Goal: Use online tool/utility: Utilize a website feature to perform a specific function

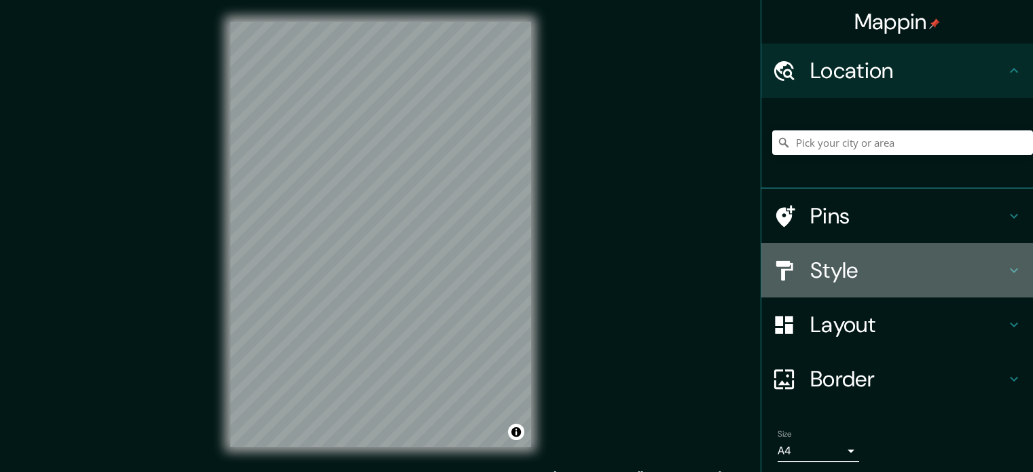
click at [845, 269] on h4 "Style" at bounding box center [908, 270] width 196 height 27
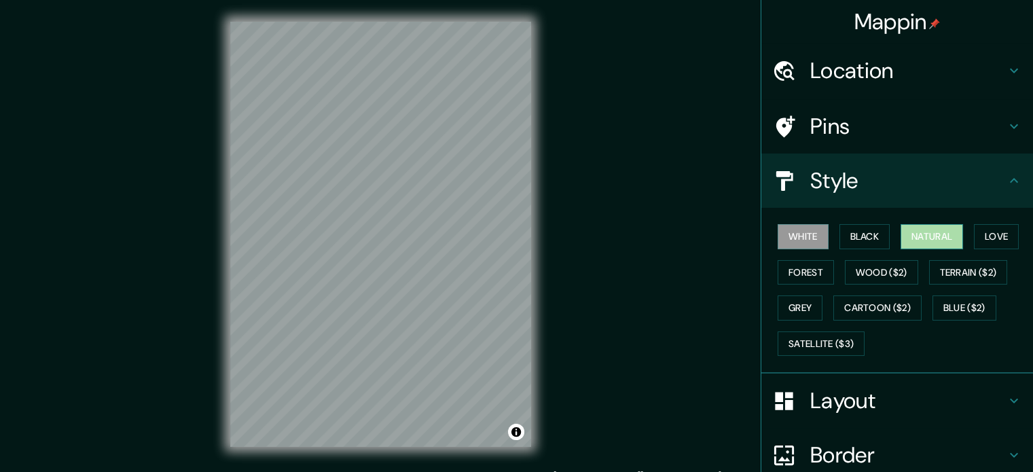
click at [932, 242] on button "Natural" at bounding box center [932, 236] width 62 height 25
click at [846, 54] on div "Location" at bounding box center [897, 70] width 272 height 54
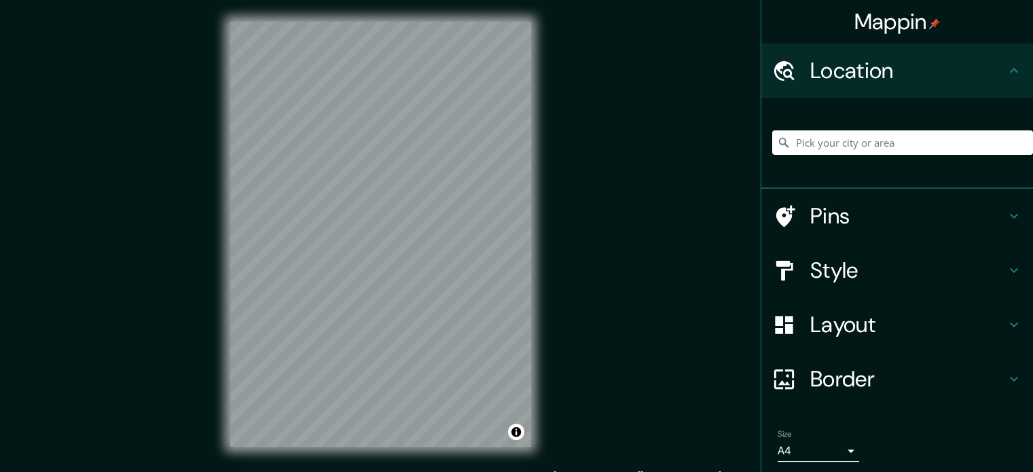
click at [834, 130] on div at bounding box center [902, 143] width 261 height 68
click at [837, 141] on input "Pick your city or area" at bounding box center [902, 142] width 261 height 24
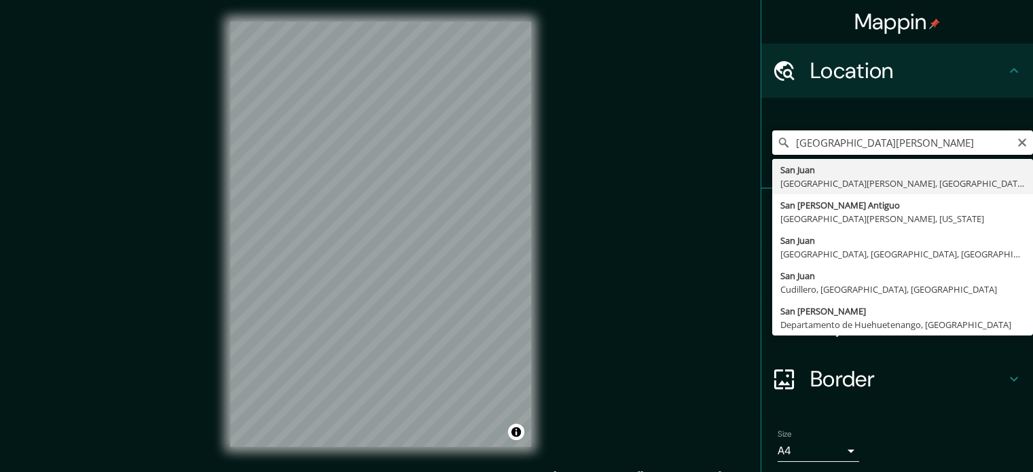
type input "[GEOGRAPHIC_DATA][PERSON_NAME], [GEOGRAPHIC_DATA][PERSON_NAME], [GEOGRAPHIC_DAT…"
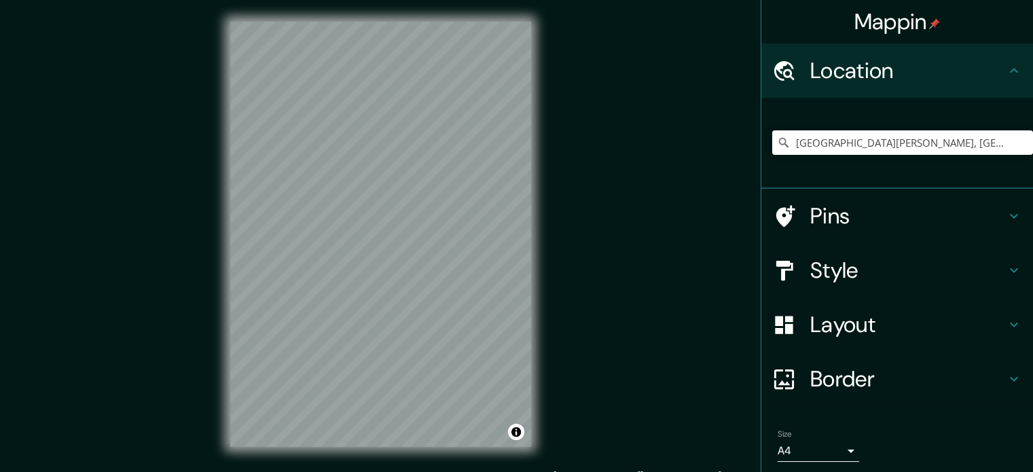
click at [1006, 274] on icon at bounding box center [1014, 270] width 16 height 16
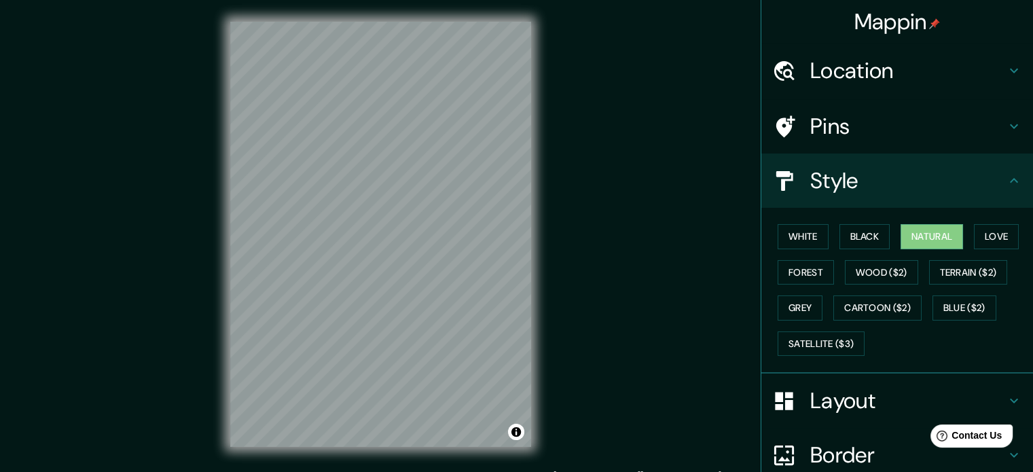
click at [827, 393] on h4 "Layout" at bounding box center [908, 400] width 196 height 27
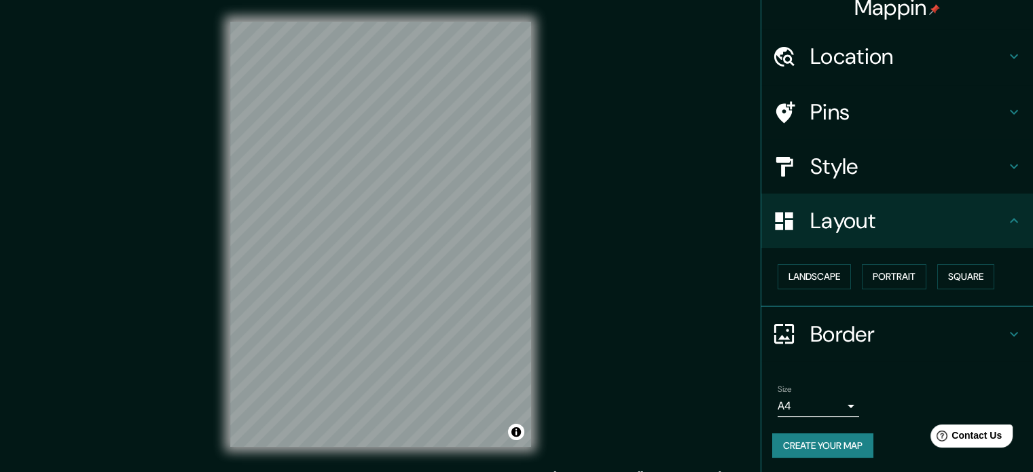
scroll to position [15, 0]
click at [810, 278] on button "Landscape" at bounding box center [814, 276] width 73 height 25
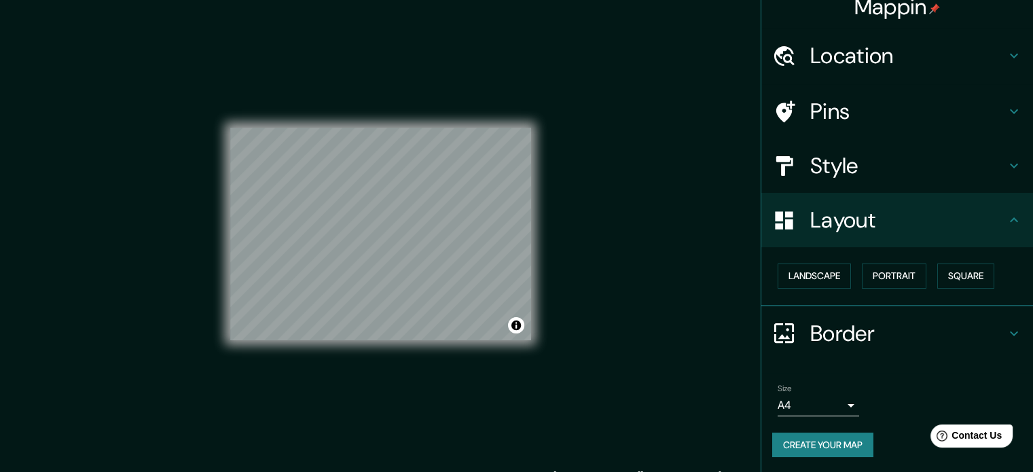
click at [932, 180] on div "Style" at bounding box center [897, 166] width 272 height 54
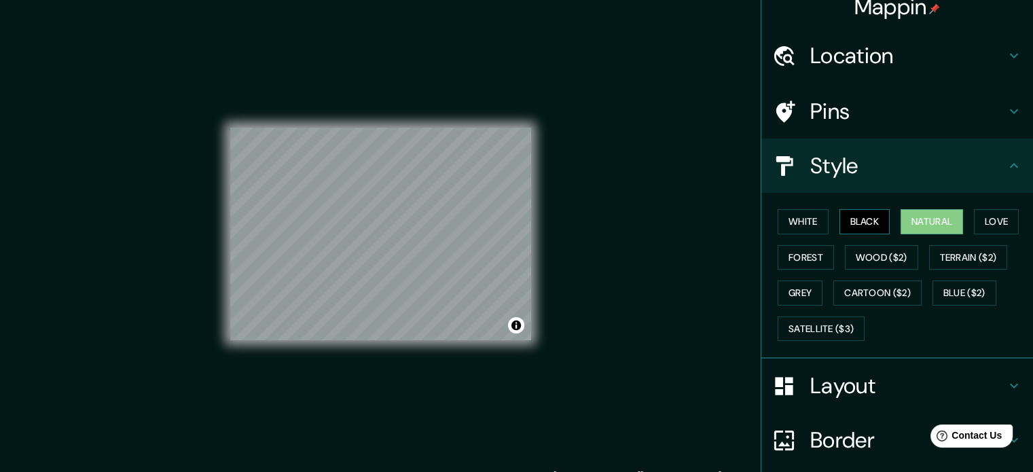
click at [863, 212] on button "Black" at bounding box center [865, 221] width 51 height 25
click at [803, 216] on button "White" at bounding box center [803, 221] width 51 height 25
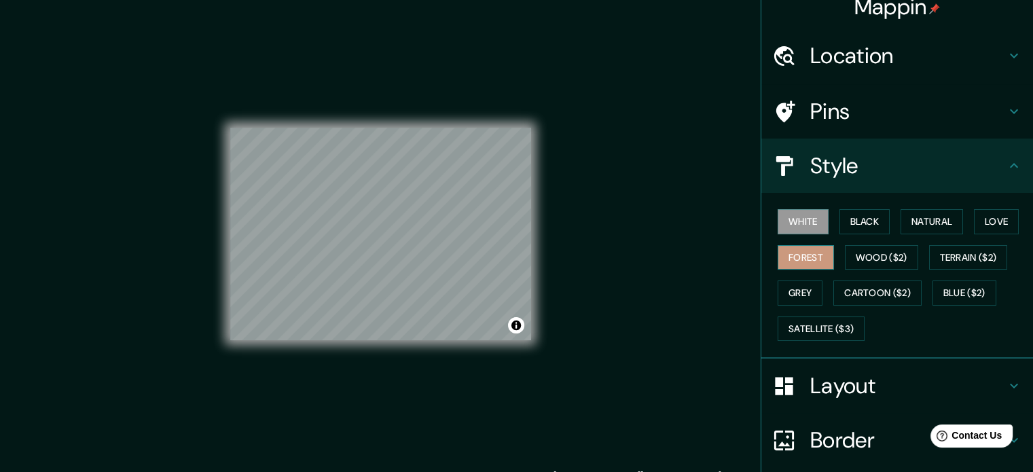
click at [804, 259] on button "Forest" at bounding box center [806, 257] width 56 height 25
click at [850, 229] on button "Black" at bounding box center [865, 221] width 51 height 25
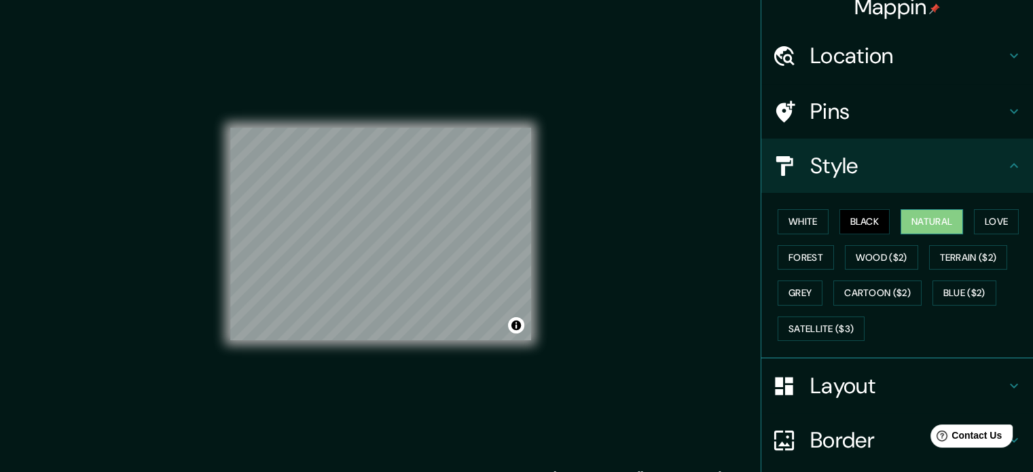
click at [901, 227] on button "Natural" at bounding box center [932, 221] width 62 height 25
click at [980, 223] on button "Love" at bounding box center [996, 221] width 45 height 25
click at [949, 218] on button "Natural" at bounding box center [932, 221] width 62 height 25
